Goal: Transaction & Acquisition: Purchase product/service

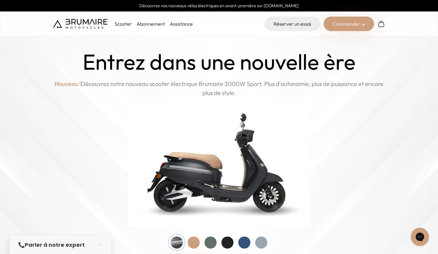
click at [124, 25] on p "Scooter" at bounding box center [123, 23] width 17 height 7
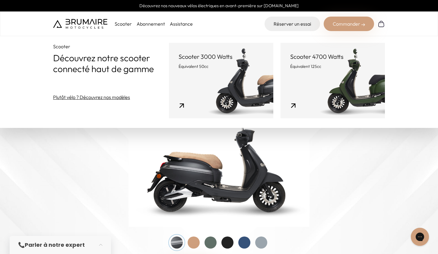
click at [234, 68] on p "Équivalent 50cc" at bounding box center [220, 66] width 85 height 6
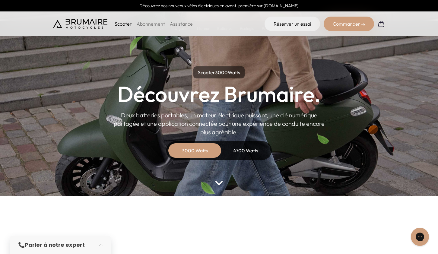
click at [347, 27] on div "Commander" at bounding box center [348, 24] width 50 height 14
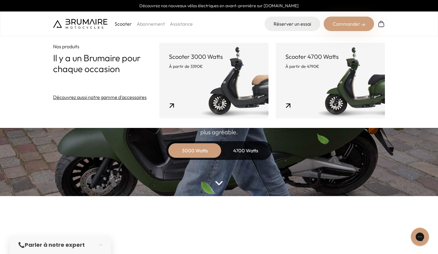
click at [223, 77] on link "Scooter 3000 Watts À partir de 3390€" at bounding box center [213, 80] width 109 height 75
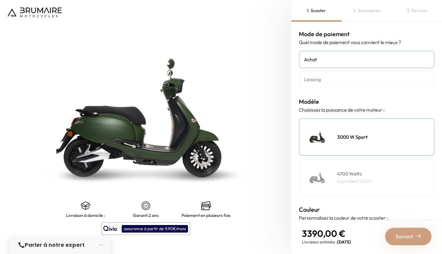
click at [357, 177] on p "Équivalent 125cc" at bounding box center [354, 180] width 35 height 7
click at [355, 135] on h4 "3000 W Sport" at bounding box center [352, 136] width 30 height 7
click at [332, 77] on h4 "Leasing" at bounding box center [366, 79] width 125 height 7
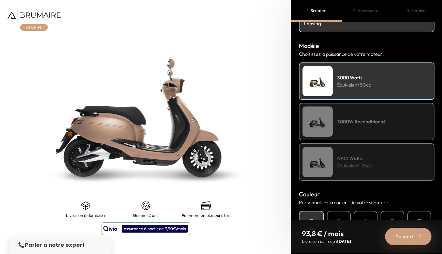
scroll to position [64, 0]
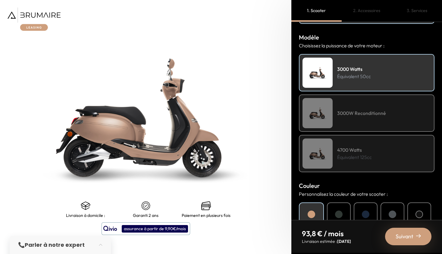
click at [363, 113] on h4 "3000W Reconditionné" at bounding box center [361, 112] width 49 height 7
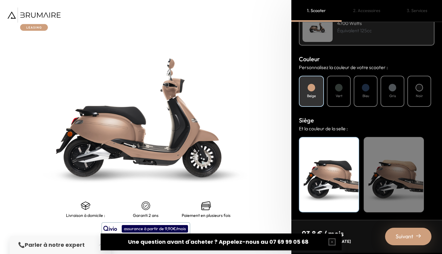
scroll to position [0, 0]
